Goal: Task Accomplishment & Management: Manage account settings

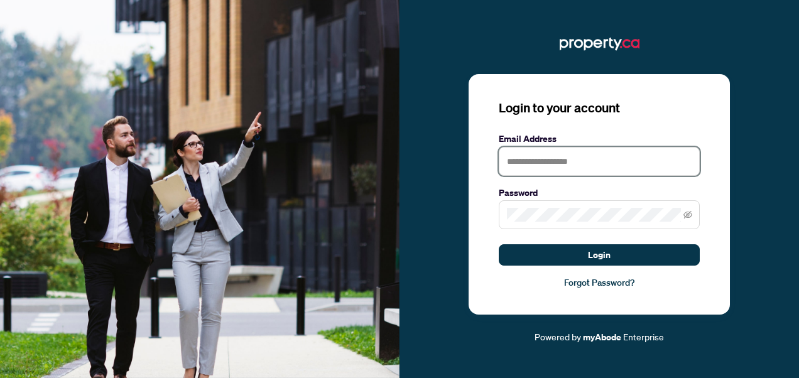
click at [598, 165] on input "text" at bounding box center [599, 161] width 201 height 29
type input "**********"
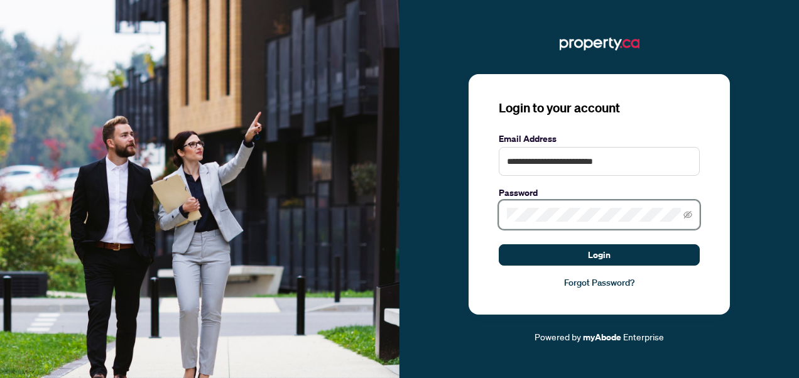
click at [499, 244] on button "Login" at bounding box center [599, 254] width 201 height 21
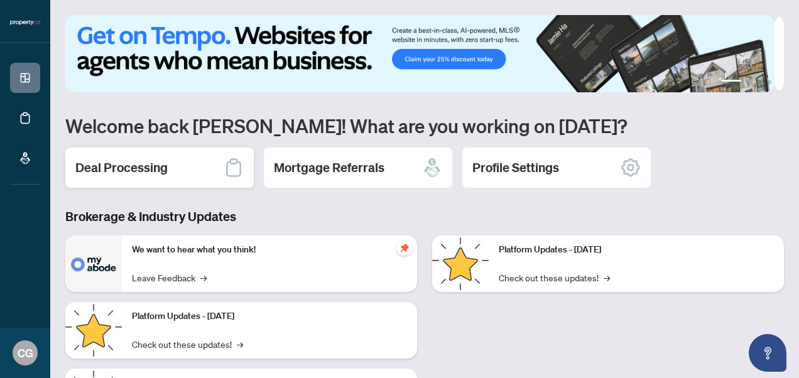
click at [232, 167] on icon at bounding box center [234, 168] width 20 height 20
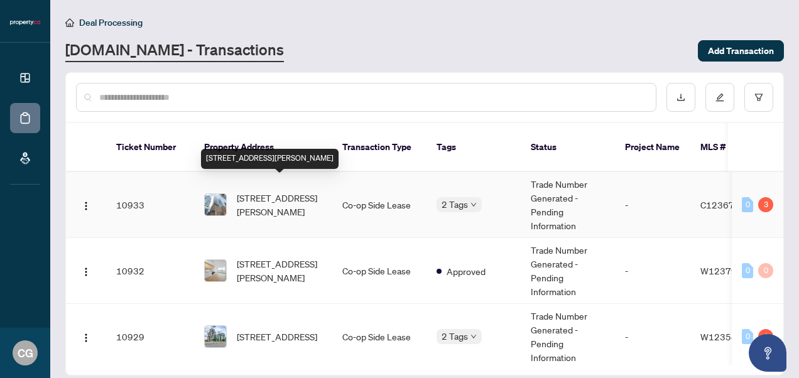
click at [289, 195] on span "[STREET_ADDRESS][PERSON_NAME]" at bounding box center [279, 205] width 85 height 28
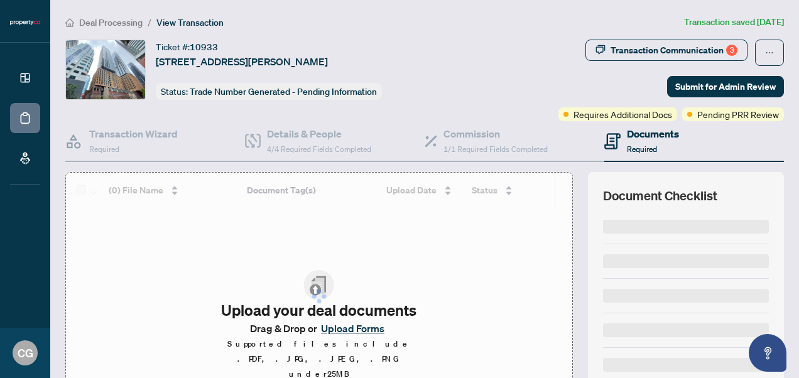
click at [381, 194] on div at bounding box center [319, 296] width 506 height 247
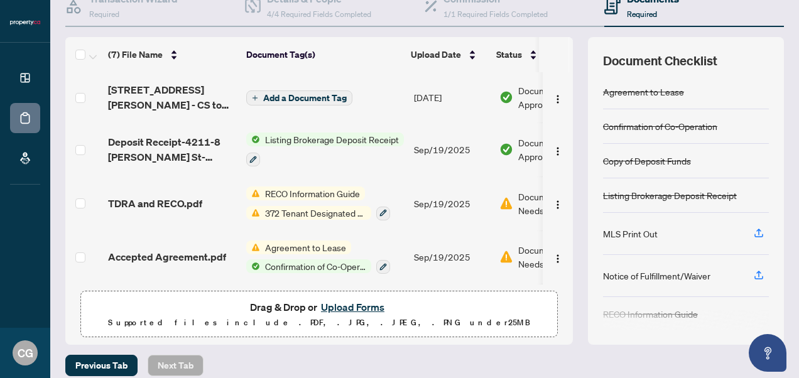
scroll to position [142, 0]
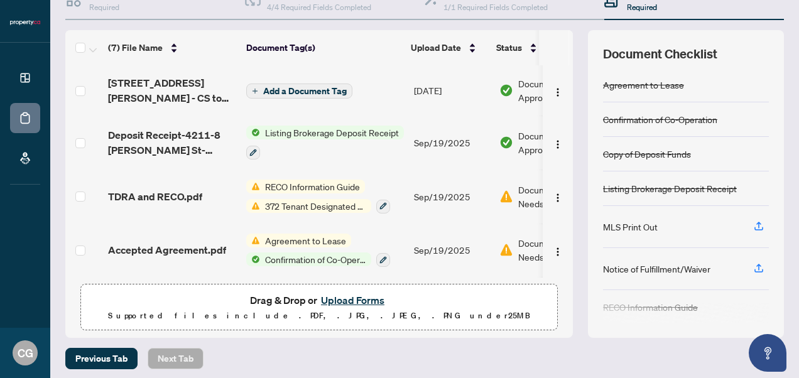
click at [362, 305] on button "Upload Forms" at bounding box center [352, 300] width 71 height 16
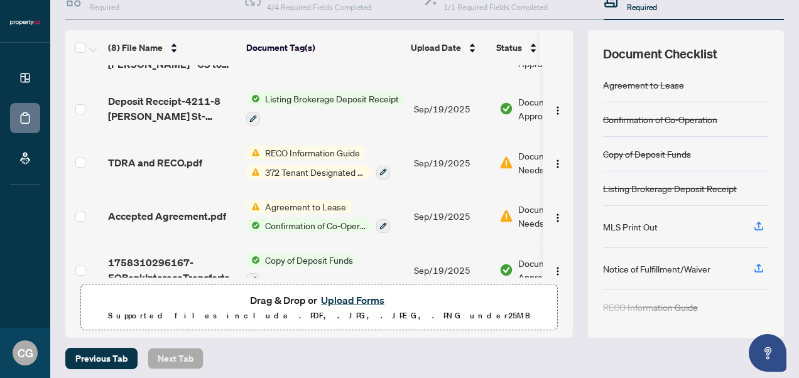
scroll to position [0, 0]
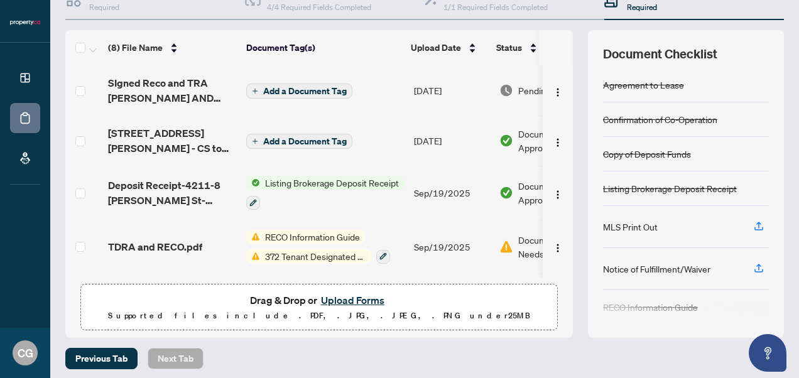
click at [324, 89] on span "Add a Document Tag" at bounding box center [305, 91] width 84 height 9
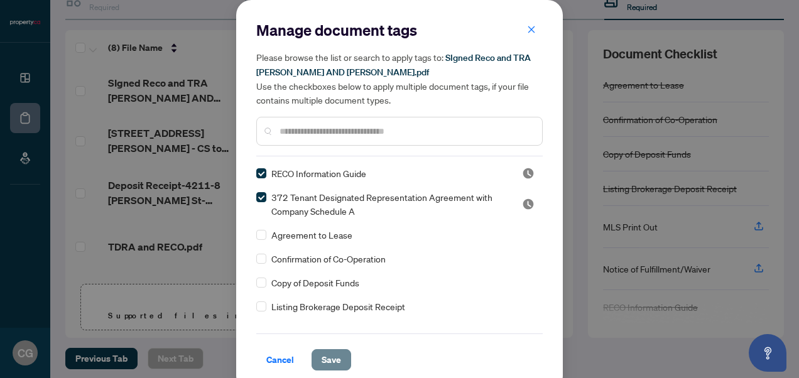
click at [323, 350] on span "Save" at bounding box center [331, 360] width 19 height 20
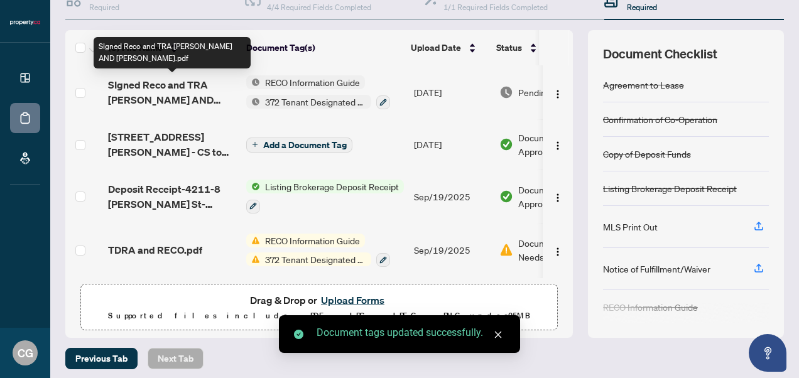
click at [200, 89] on span "SIgned Reco and TRA [PERSON_NAME] AND [PERSON_NAME].pdf" at bounding box center [172, 92] width 128 height 30
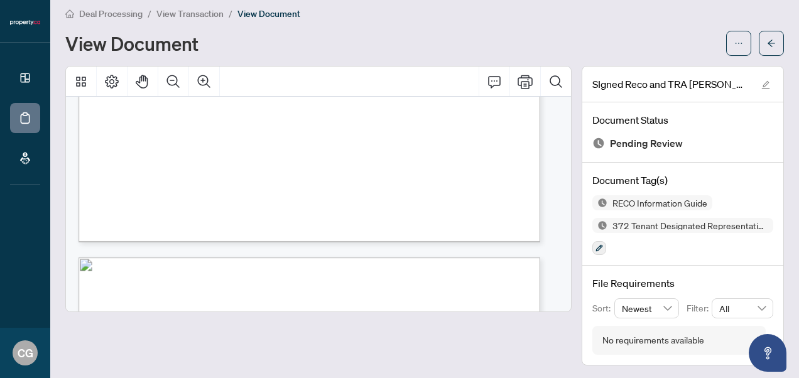
scroll to position [4778, 0]
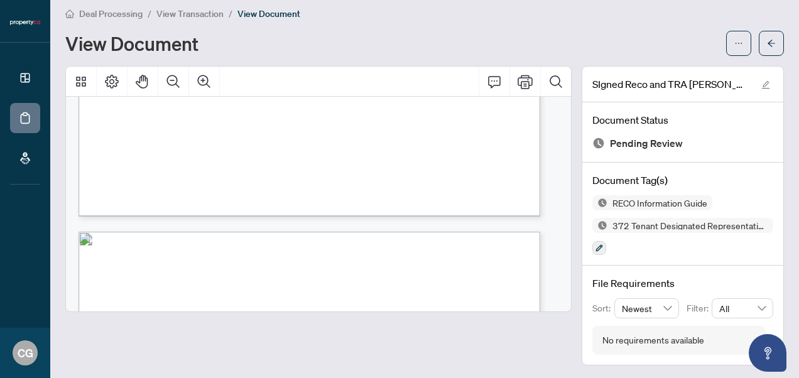
click at [606, 26] on div "Deal Processing / View Transaction / View Document View Document" at bounding box center [424, 31] width 719 height 50
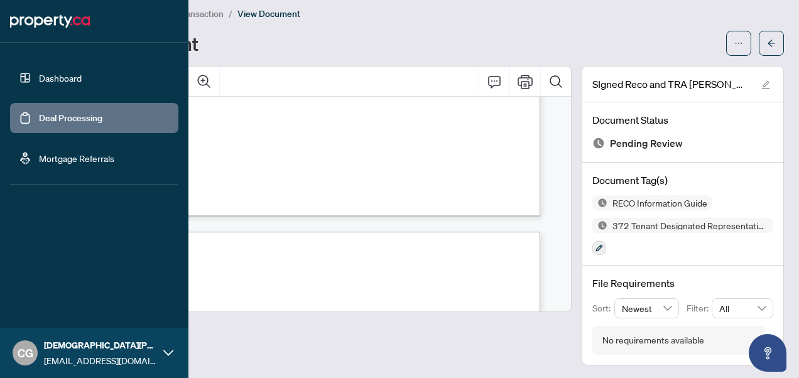
click at [43, 117] on link "Deal Processing" at bounding box center [70, 117] width 63 height 11
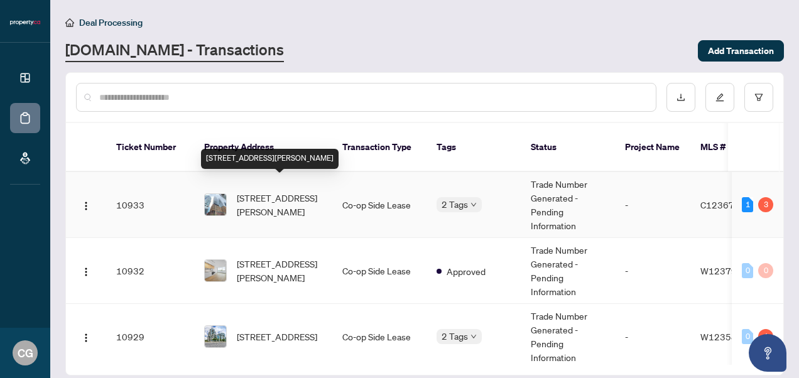
click at [305, 191] on span "[STREET_ADDRESS][PERSON_NAME]" at bounding box center [279, 205] width 85 height 28
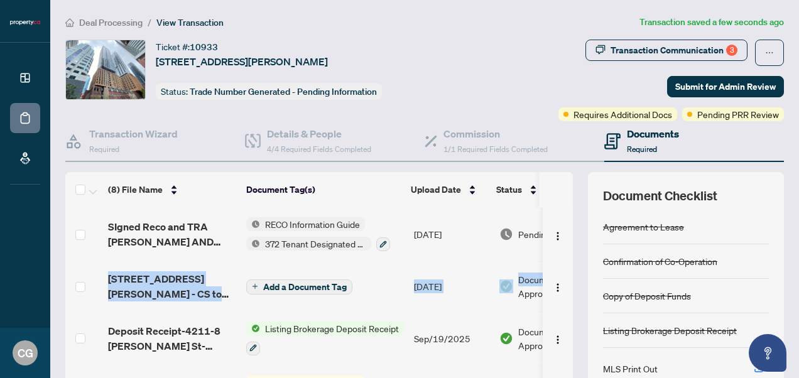
drag, startPoint x: 563, startPoint y: 235, endPoint x: 560, endPoint y: 278, distance: 42.8
click at [560, 278] on div "(8) File Name Document Tag(s) Upload Date Status SIgned Reco and TRA [PERSON_NA…" at bounding box center [424, 326] width 719 height 308
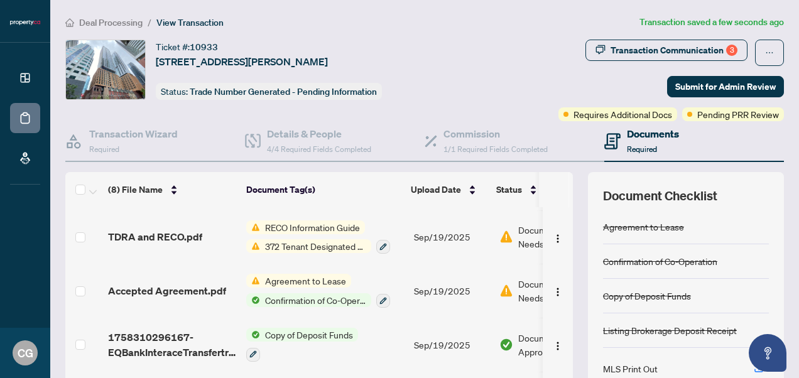
scroll to position [143, 0]
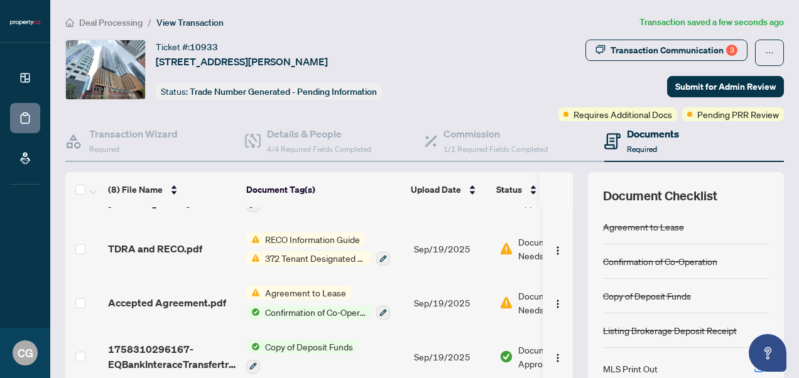
click at [312, 287] on span "Agreement to Lease" at bounding box center [305, 293] width 91 height 14
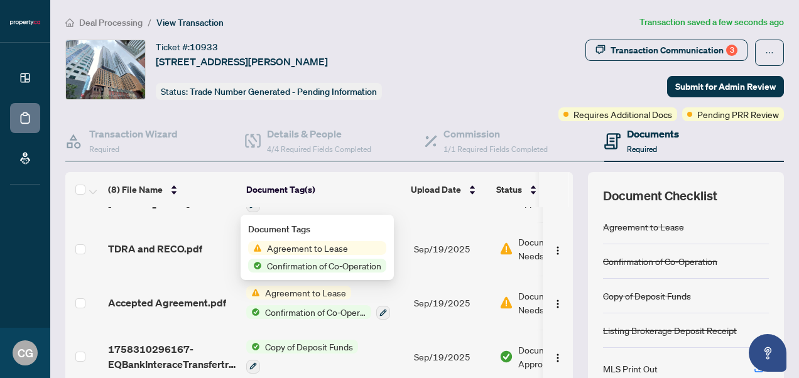
click at [183, 300] on span "Accepted Agreement.pdf" at bounding box center [167, 302] width 118 height 15
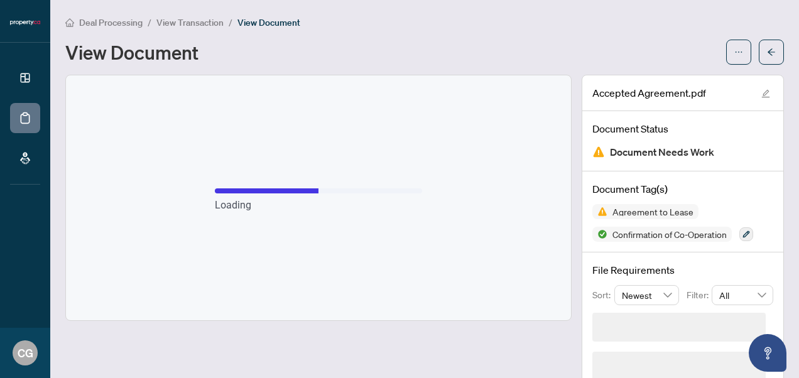
click at [183, 302] on div "Loading" at bounding box center [318, 197] width 505 height 245
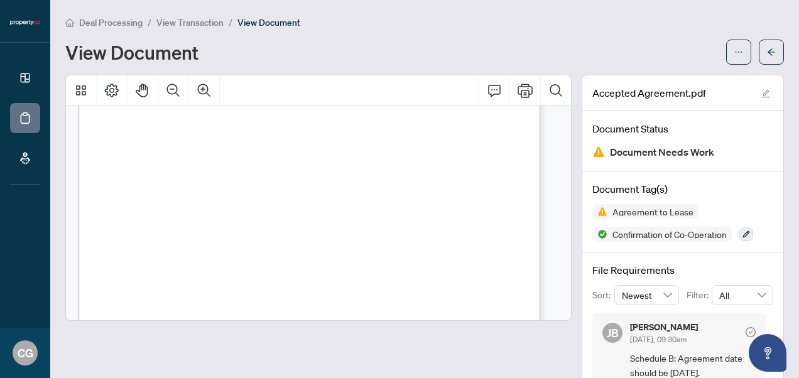
scroll to position [505, 0]
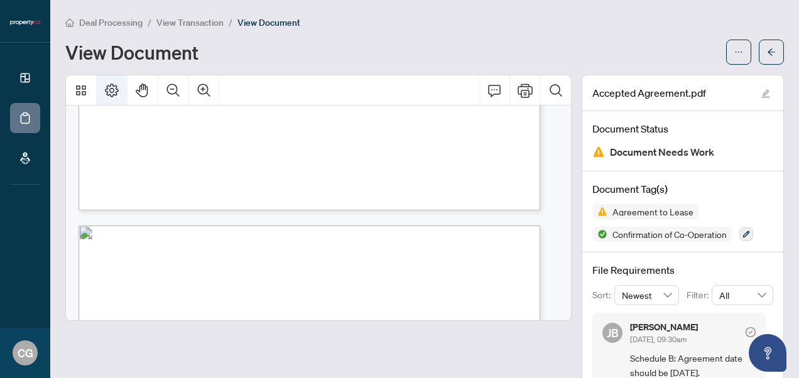
click at [104, 87] on icon "Page Layout" at bounding box center [111, 90] width 15 height 15
click at [82, 87] on icon "Thumbnails" at bounding box center [81, 90] width 10 height 10
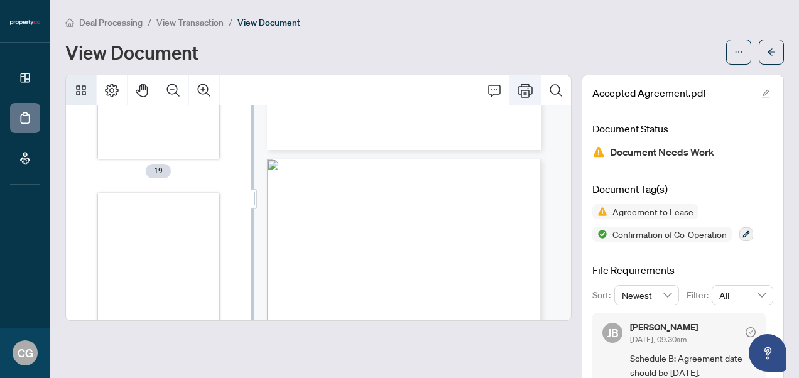
scroll to position [5529, 0]
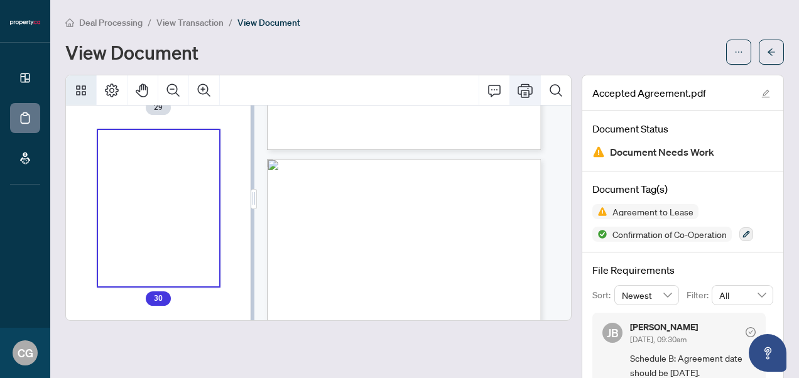
click at [519, 92] on icon "Print" at bounding box center [525, 90] width 15 height 15
click at [767, 57] on span "button" at bounding box center [771, 52] width 9 height 20
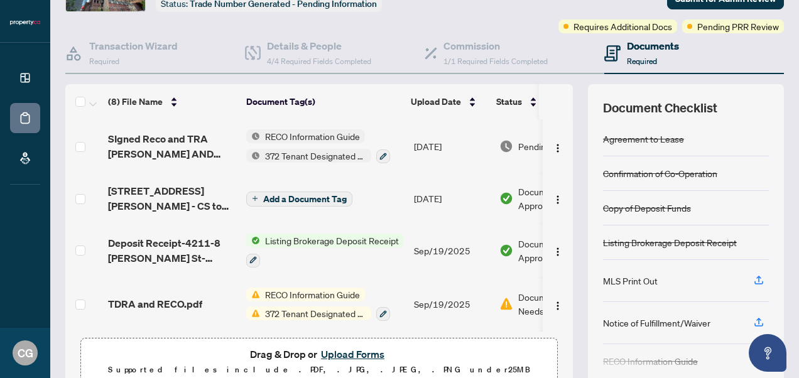
scroll to position [146, 0]
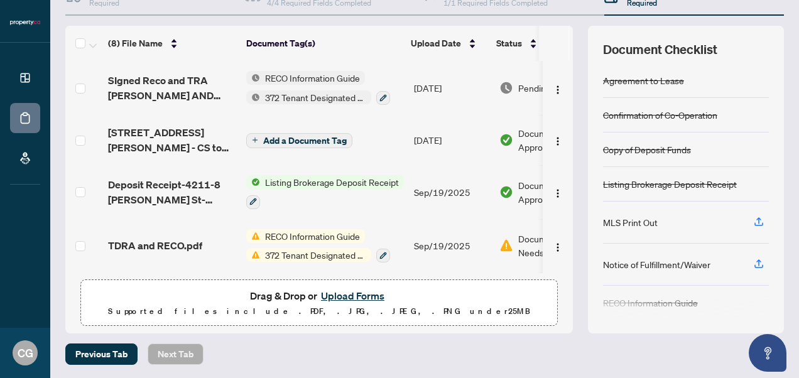
click at [361, 296] on button "Upload Forms" at bounding box center [352, 296] width 71 height 16
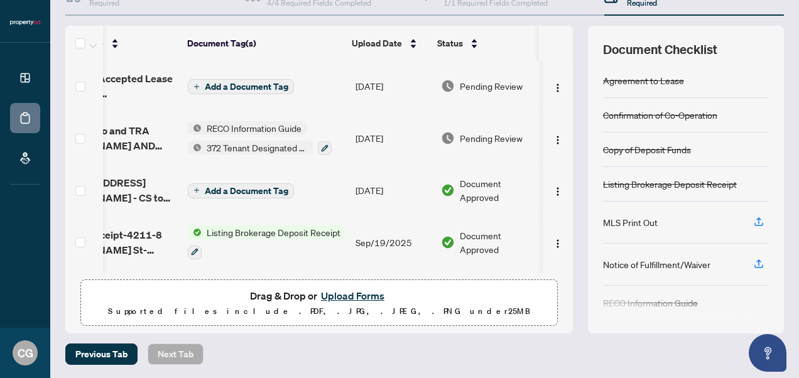
scroll to position [0, 0]
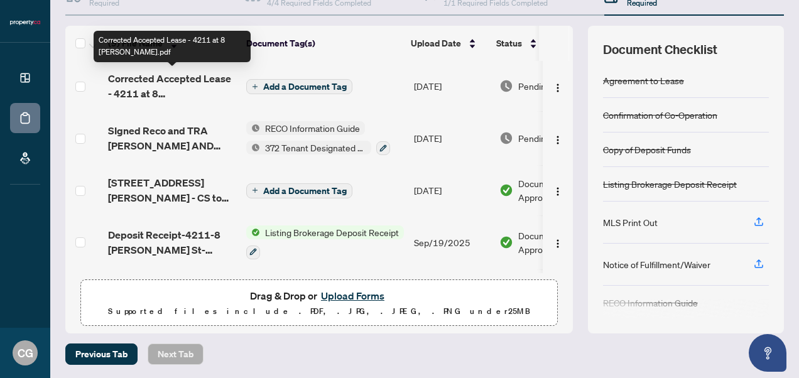
click at [213, 90] on span "Corrected Accepted Lease - 4211 at 8 [PERSON_NAME].pdf" at bounding box center [172, 86] width 128 height 30
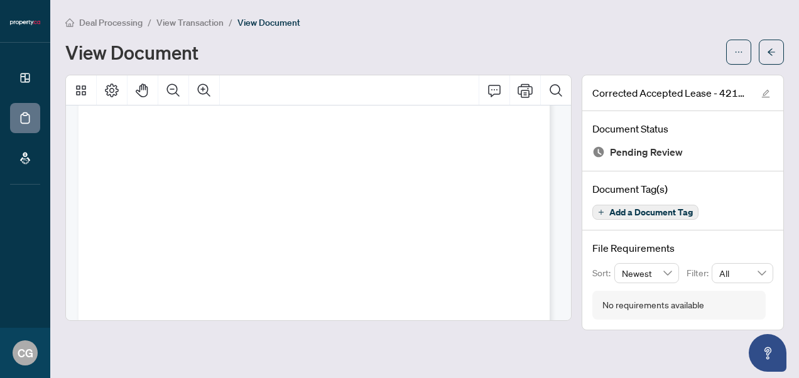
scroll to position [18565, 0]
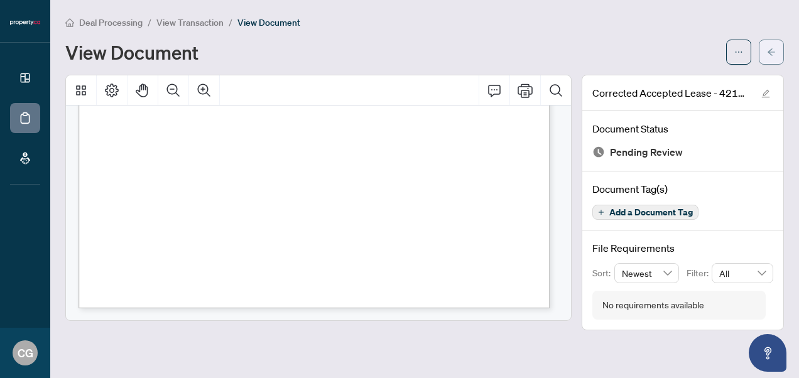
click at [781, 50] on button "button" at bounding box center [771, 52] width 25 height 25
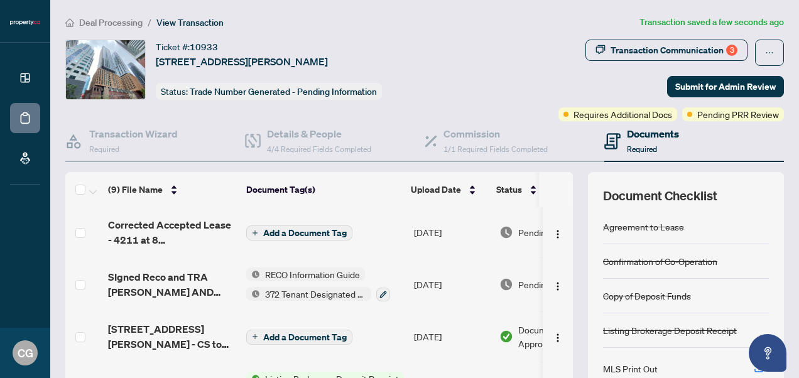
click at [338, 238] on button "Add a Document Tag" at bounding box center [299, 233] width 106 height 15
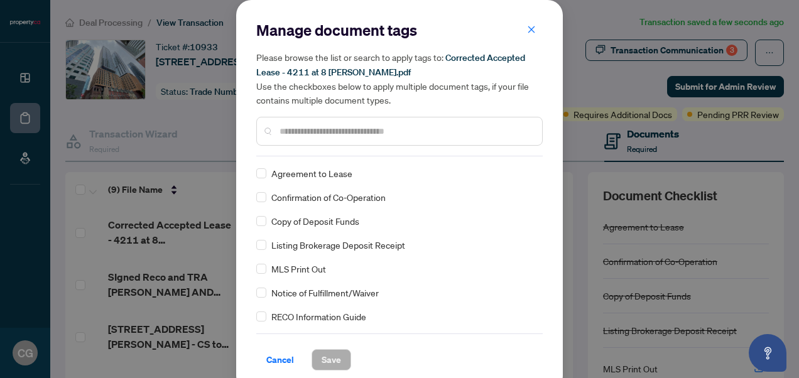
click at [298, 182] on div "Agreement to Lease Confirmation of Co-Operation Copy of Deposit Funds Listing B…" at bounding box center [399, 244] width 286 height 157
click at [298, 174] on span "Agreement to Lease" at bounding box center [311, 173] width 81 height 14
click at [322, 357] on span "Save" at bounding box center [331, 360] width 19 height 20
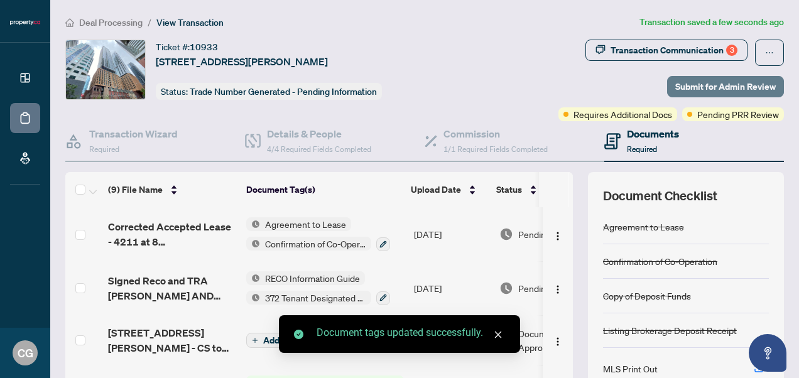
click at [754, 85] on span "Submit for Admin Review" at bounding box center [725, 87] width 101 height 20
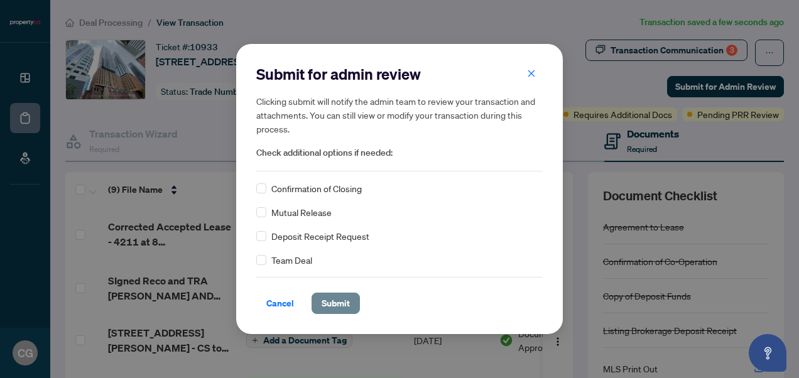
click at [329, 308] on span "Submit" at bounding box center [336, 303] width 28 height 20
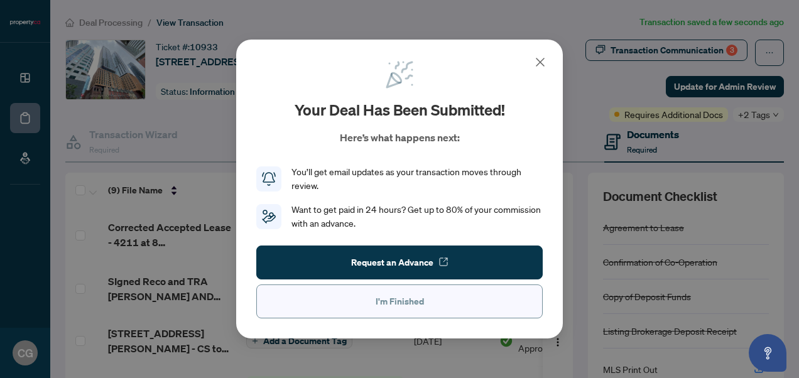
click at [413, 305] on span "I'm Finished" at bounding box center [400, 301] width 48 height 20
